Goal: Task Accomplishment & Management: Complete application form

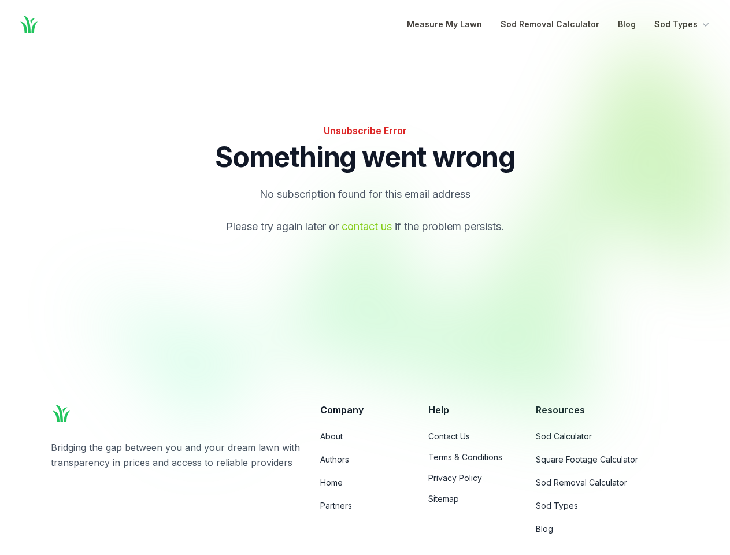
click at [365, 278] on div at bounding box center [417, 238] width 668 height 392
click at [683, 24] on button "Sod Types" at bounding box center [682, 24] width 57 height 14
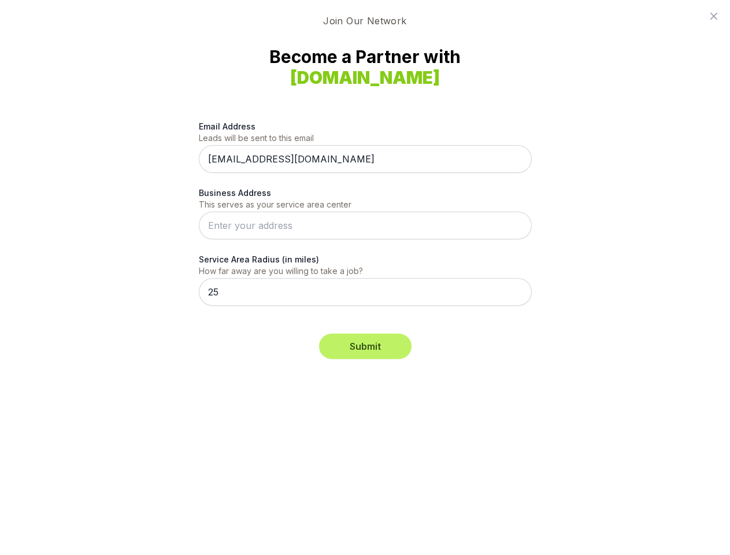
click at [365, 278] on div "Email Address Leads will be sent to this email effvta@eliselandscapes.com Busin…" at bounding box center [365, 219] width 333 height 227
click at [365, 346] on button "Submit" at bounding box center [365, 346] width 93 height 25
click at [714, 16] on icon at bounding box center [714, 16] width 7 height 7
